Goal: Task Accomplishment & Management: Manage account settings

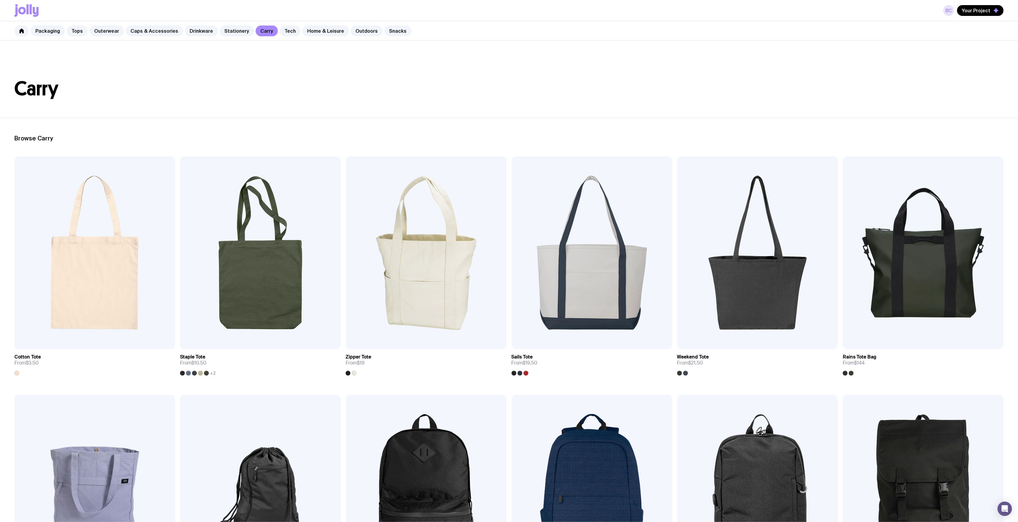
click at [949, 11] on link "BC" at bounding box center [948, 10] width 11 height 11
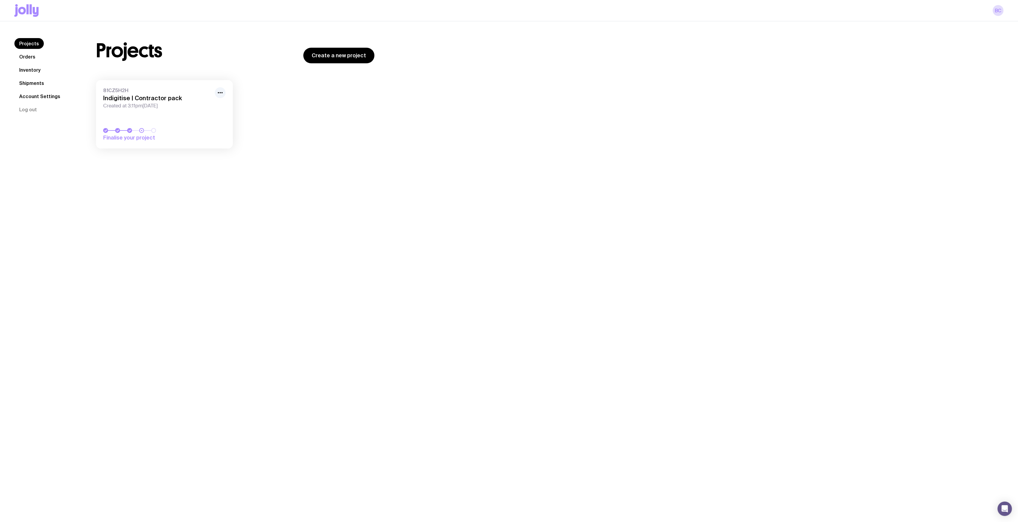
click at [153, 101] on h3 "Indigitise | Contractor pack" at bounding box center [157, 97] width 108 height 7
click at [15, 11] on icon at bounding box center [26, 10] width 24 height 13
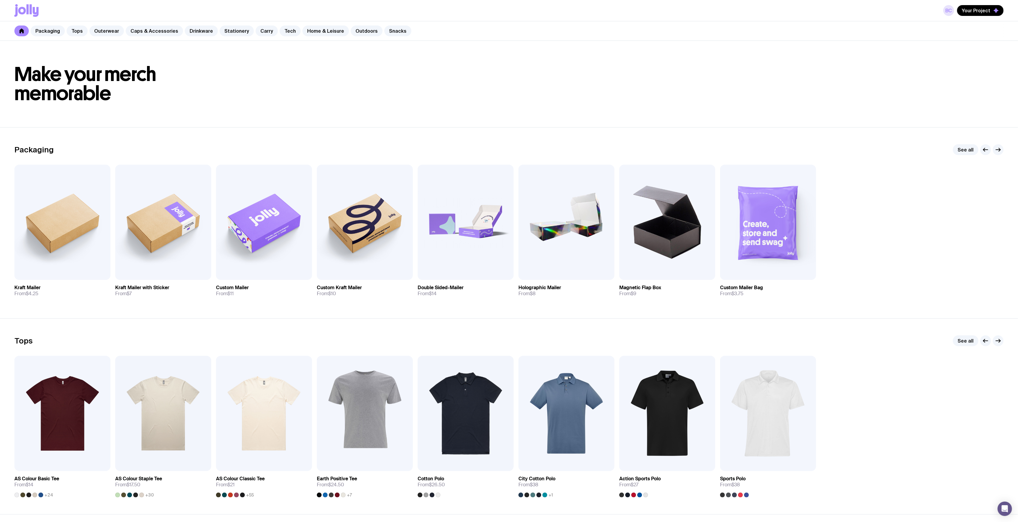
click at [954, 10] on link "BC" at bounding box center [948, 10] width 11 height 11
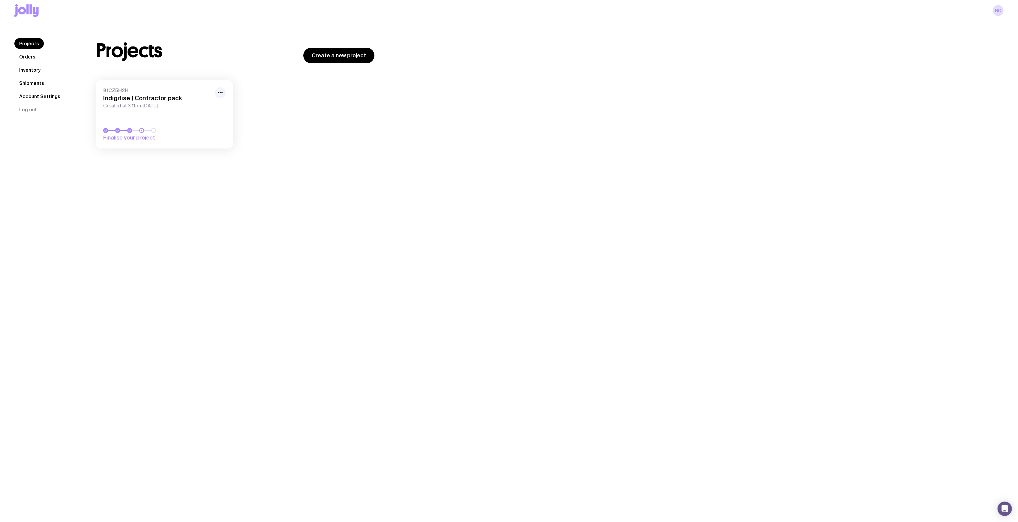
click at [1000, 16] on div "BC" at bounding box center [508, 10] width 989 height 21
click at [997, 12] on link "BC" at bounding box center [997, 10] width 11 height 11
click at [998, 13] on link "BC" at bounding box center [997, 10] width 11 height 11
click at [28, 113] on button "Log out" at bounding box center [27, 109] width 27 height 11
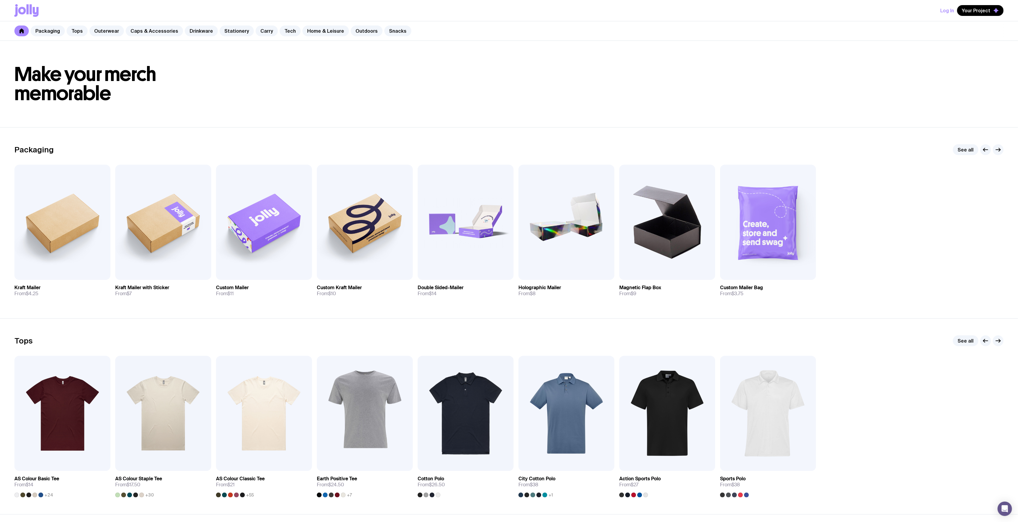
click at [943, 8] on button "Log In" at bounding box center [947, 10] width 14 height 11
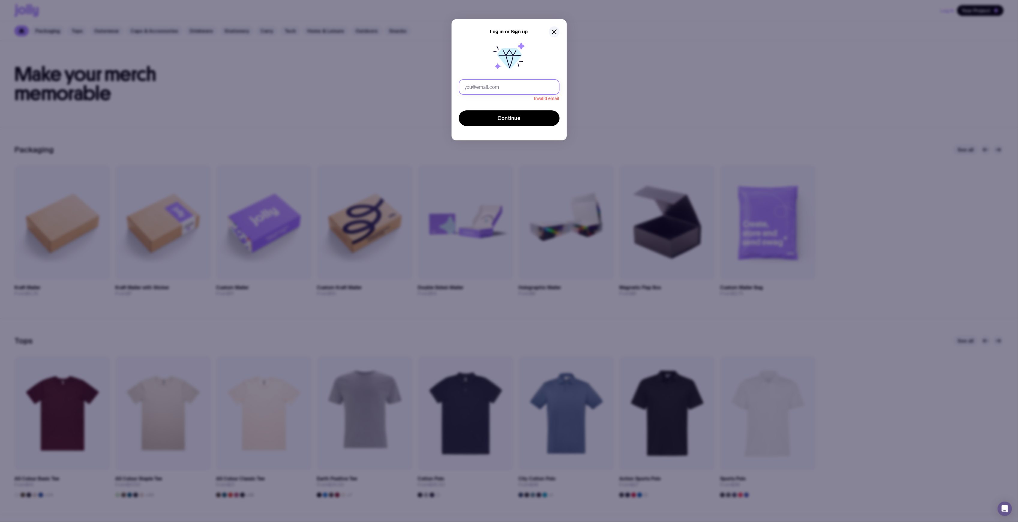
click at [527, 82] on input "text" at bounding box center [509, 87] width 101 height 16
paste input "belinda@indigitise.com.au"
type input "belinda@indigitise.com.au"
click at [494, 114] on button "Continue" at bounding box center [509, 112] width 101 height 16
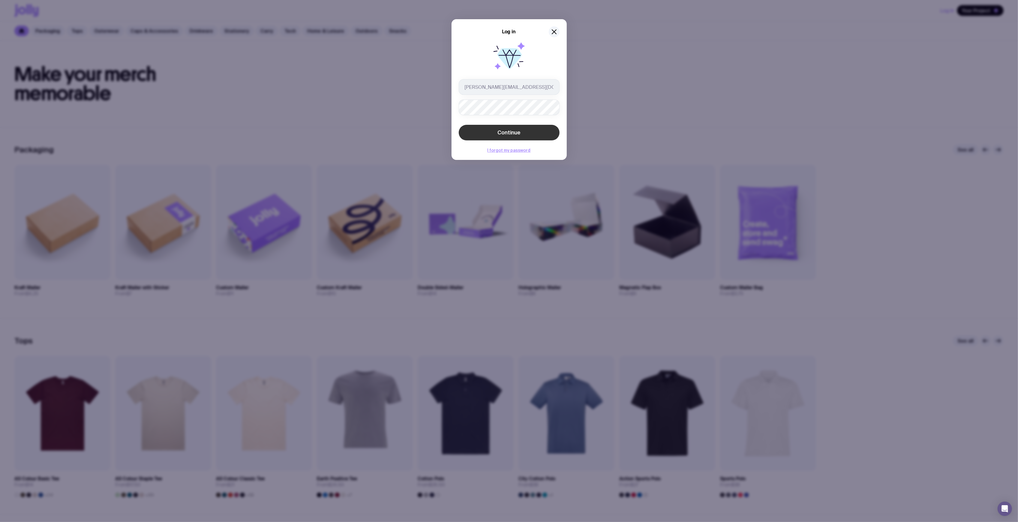
click at [474, 131] on button "Continue" at bounding box center [509, 133] width 101 height 16
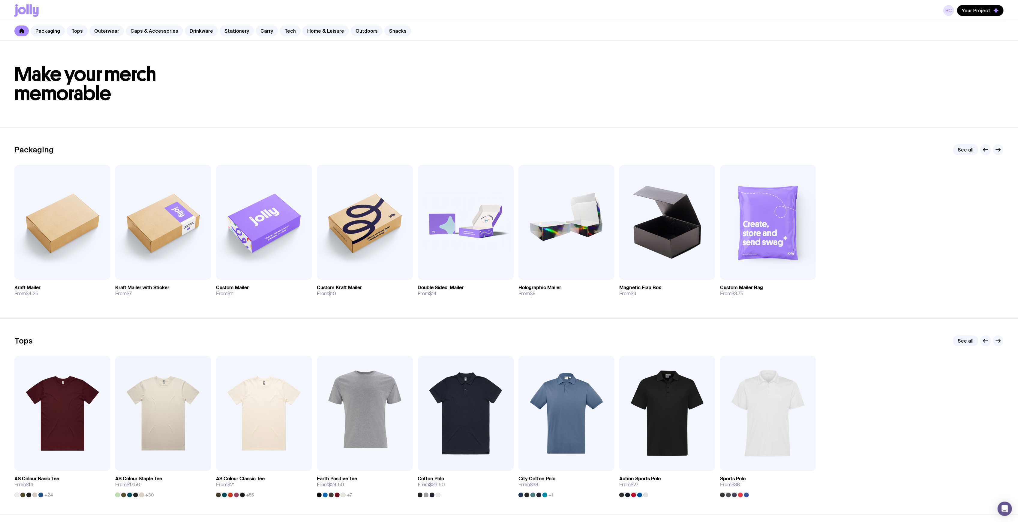
click at [947, 13] on link "BC" at bounding box center [948, 10] width 11 height 11
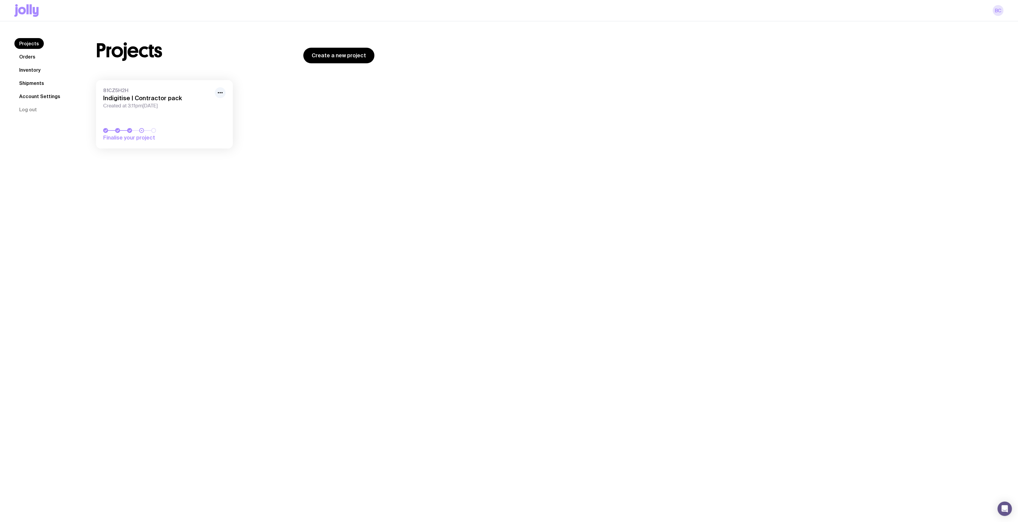
click at [1001, 10] on link "BC" at bounding box center [997, 10] width 11 height 11
click at [1001, 11] on link "BC" at bounding box center [997, 10] width 11 height 11
click at [1000, 11] on link "BC" at bounding box center [997, 10] width 11 height 11
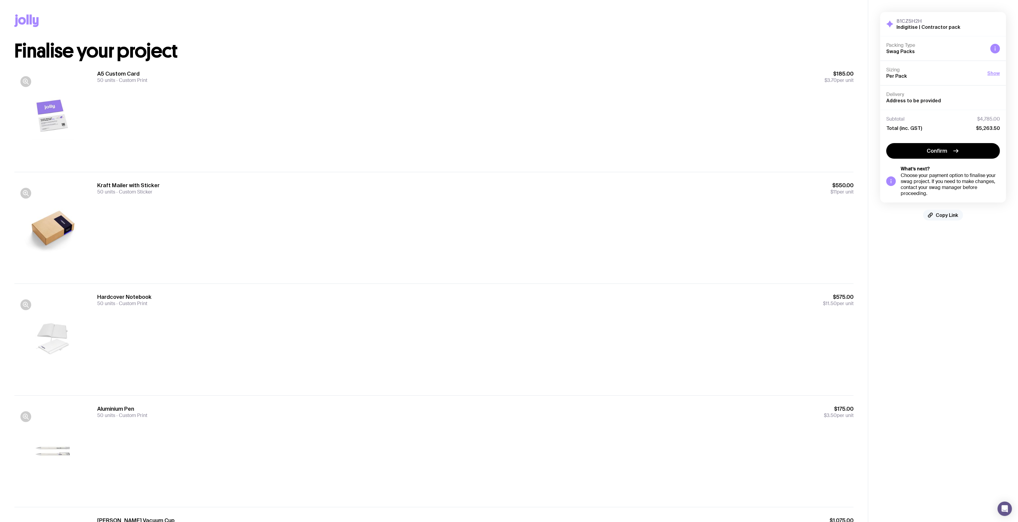
click at [947, 215] on span "Copy Link" at bounding box center [946, 215] width 22 height 6
click at [632, 107] on div "A5 Custom Card 50 units Custom Print $185.00 $3.70 per unit" at bounding box center [475, 116] width 756 height 92
click at [441, 103] on div "A5 Custom Card 50 units Custom Print $185.00 $3.70 per unit" at bounding box center [475, 116] width 756 height 92
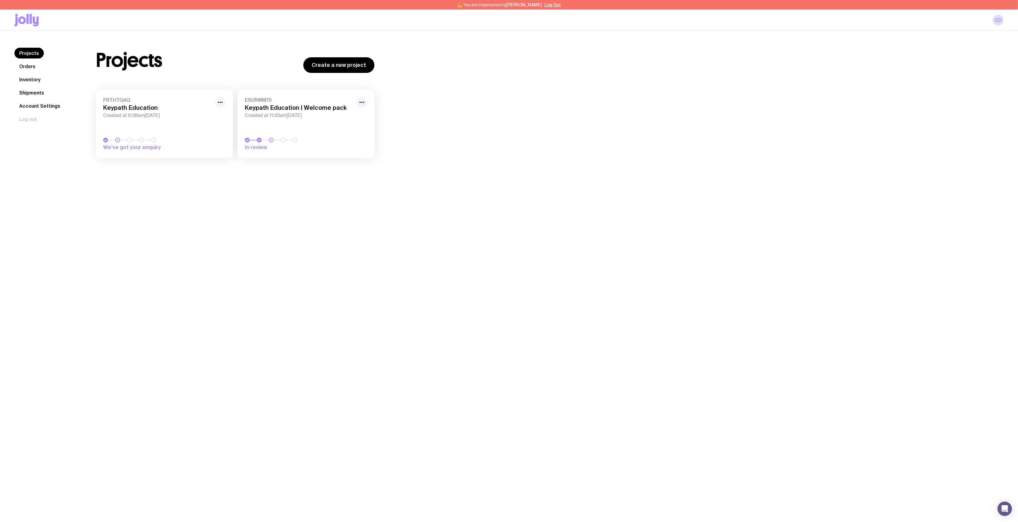
click at [220, 102] on circle "button" at bounding box center [220, 102] width 1 height 1
click at [210, 115] on button "Rename" at bounding box center [206, 115] width 29 height 6
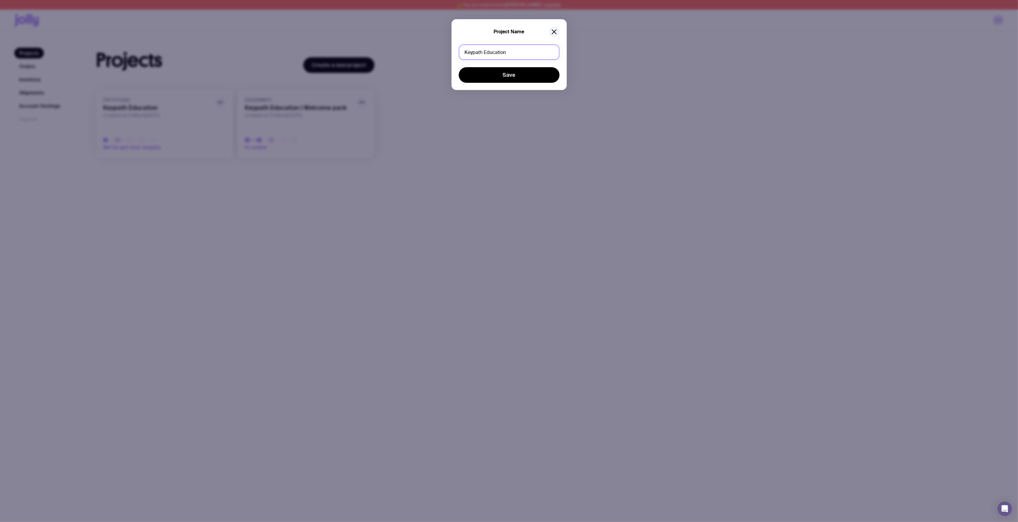
drag, startPoint x: 510, startPoint y: 55, endPoint x: 523, endPoint y: 55, distance: 12.6
click at [511, 55] on input "Keypath Education" at bounding box center [509, 52] width 101 height 16
click at [530, 53] on input "Keypath Education" at bounding box center [509, 52] width 101 height 16
type input "Keypath Education | Welcome pack 1"
click at [516, 76] on button "Save" at bounding box center [509, 75] width 101 height 16
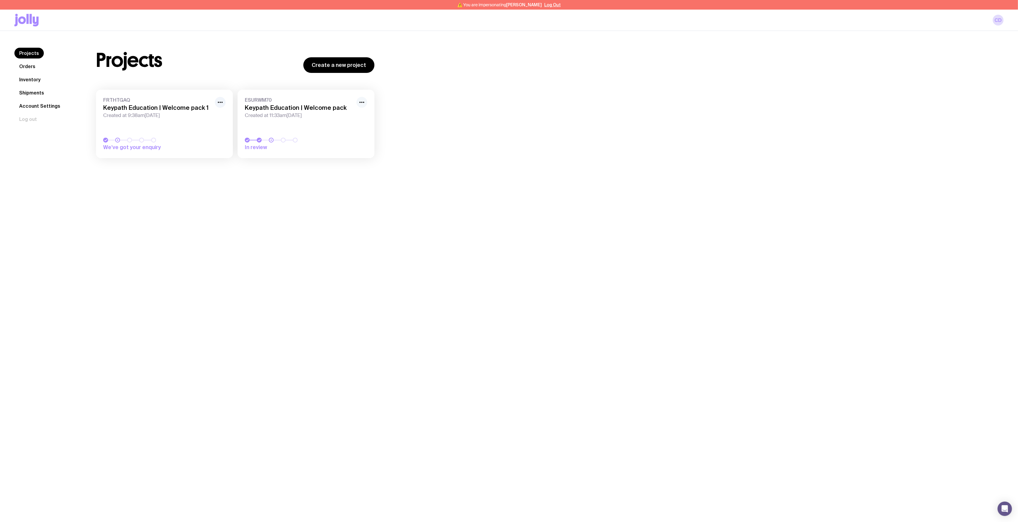
click at [365, 101] on icon "button" at bounding box center [361, 102] width 7 height 7
click at [354, 115] on button "Rename" at bounding box center [347, 115] width 29 height 6
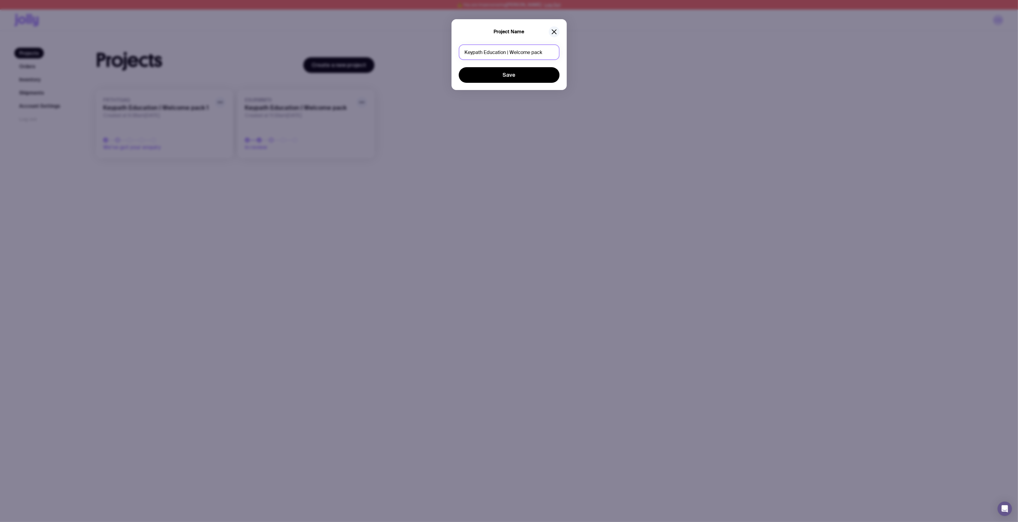
click at [546, 54] on input "Keypath Education | Welcome pack" at bounding box center [509, 52] width 101 height 16
type input "Keypath Education | Welcome pack 2"
click at [538, 70] on button "Save" at bounding box center [509, 75] width 101 height 16
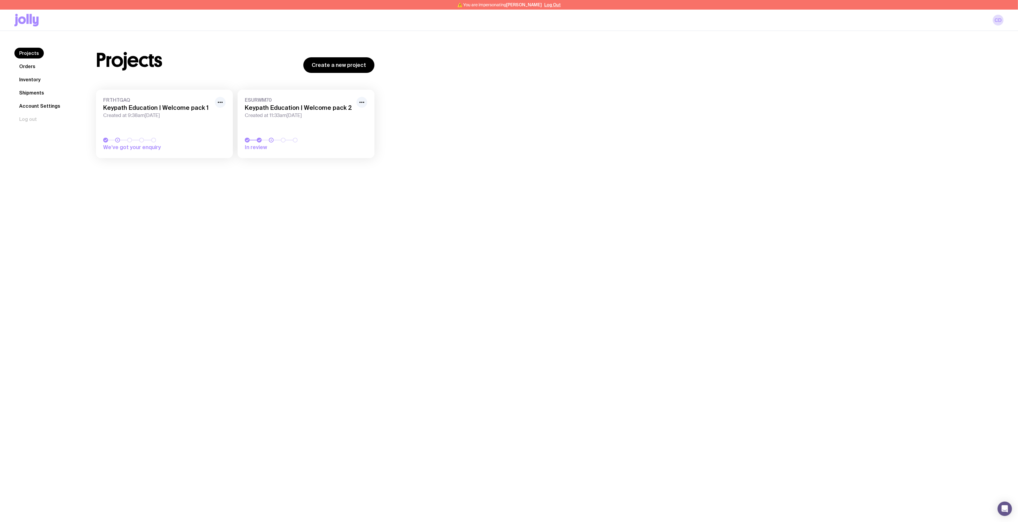
drag, startPoint x: 305, startPoint y: 204, endPoint x: 302, endPoint y: 209, distance: 6.2
click at [303, 208] on div "Projects Orders Inventory Shipments Account Settings Log out Projects Orders In…" at bounding box center [509, 292] width 1018 height 522
click at [319, 193] on div "Projects Orders Inventory Shipments Account Settings Log out Projects Orders In…" at bounding box center [509, 292] width 1018 height 522
